Goal: Task Accomplishment & Management: Manage account settings

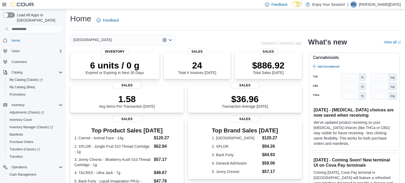
click at [390, 3] on p "Renee Noel" at bounding box center [380, 4] width 42 height 6
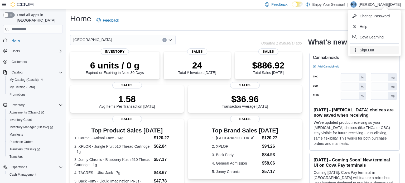
click at [368, 49] on span "Sign Out" at bounding box center [367, 49] width 14 height 5
